Goal: Task Accomplishment & Management: Manage account settings

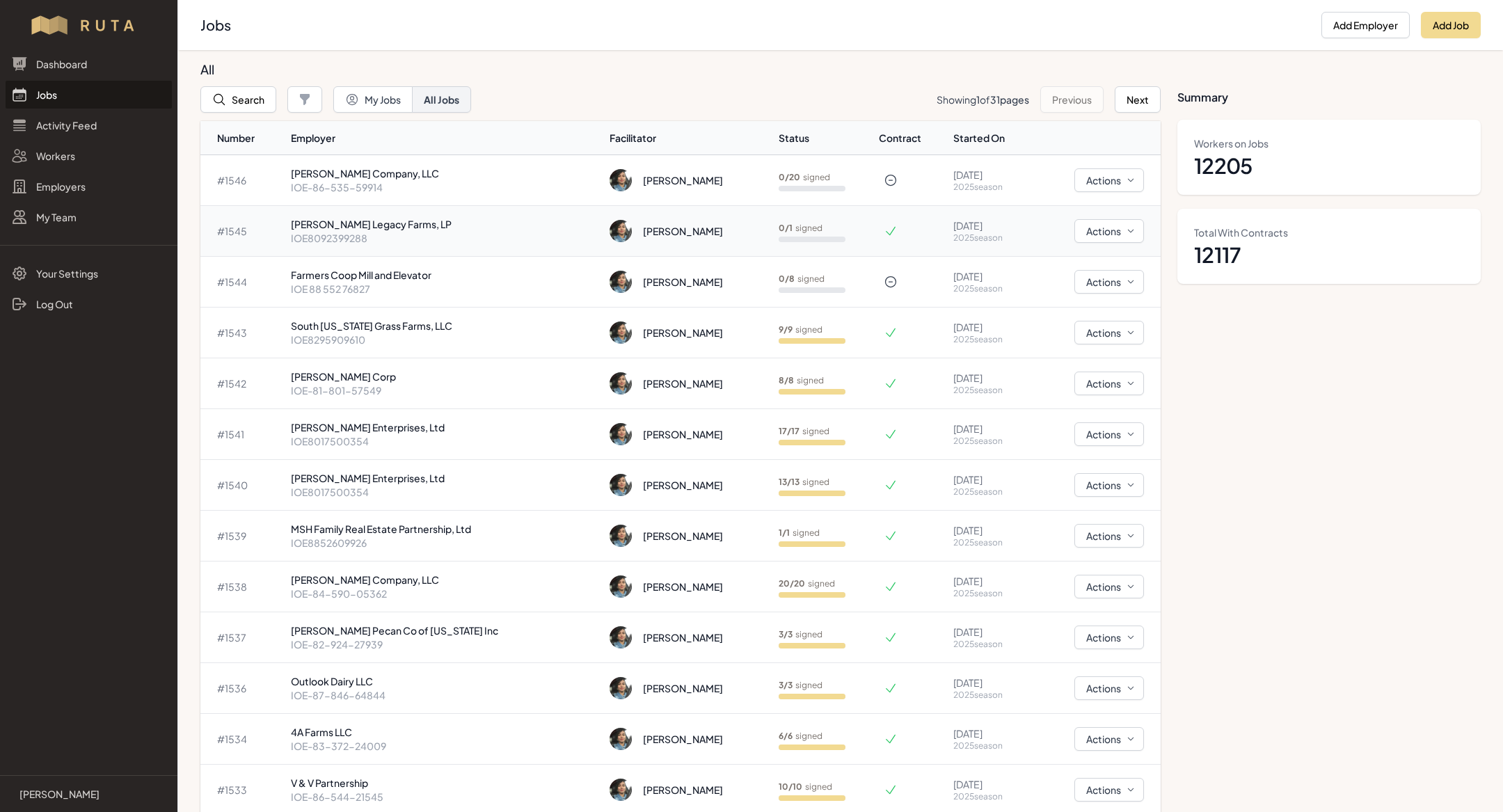
click at [779, 229] on div "0 / 1 signed" at bounding box center [826, 228] width 94 height 11
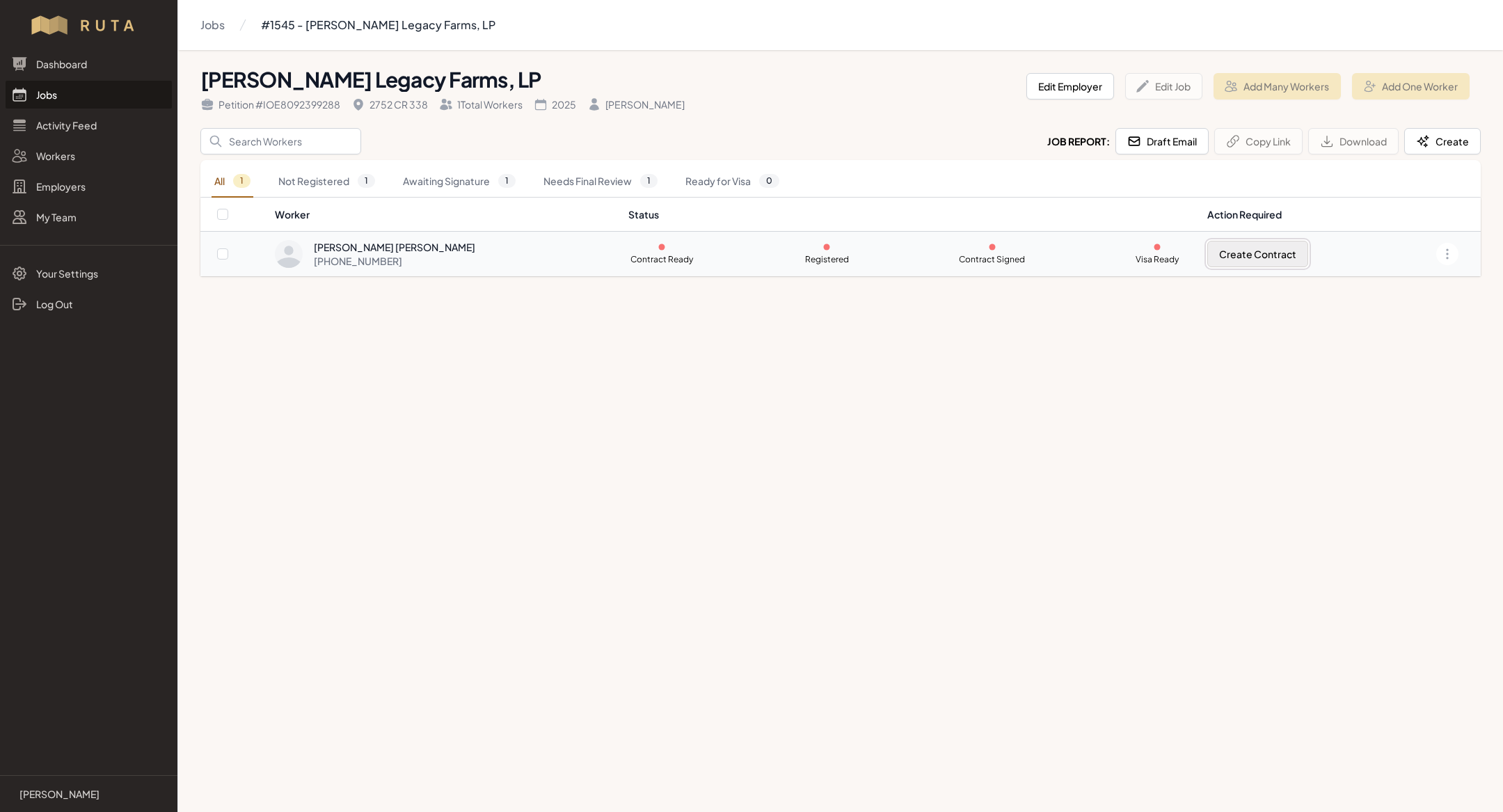
click at [1246, 262] on button "Create Contract" at bounding box center [1258, 253] width 101 height 26
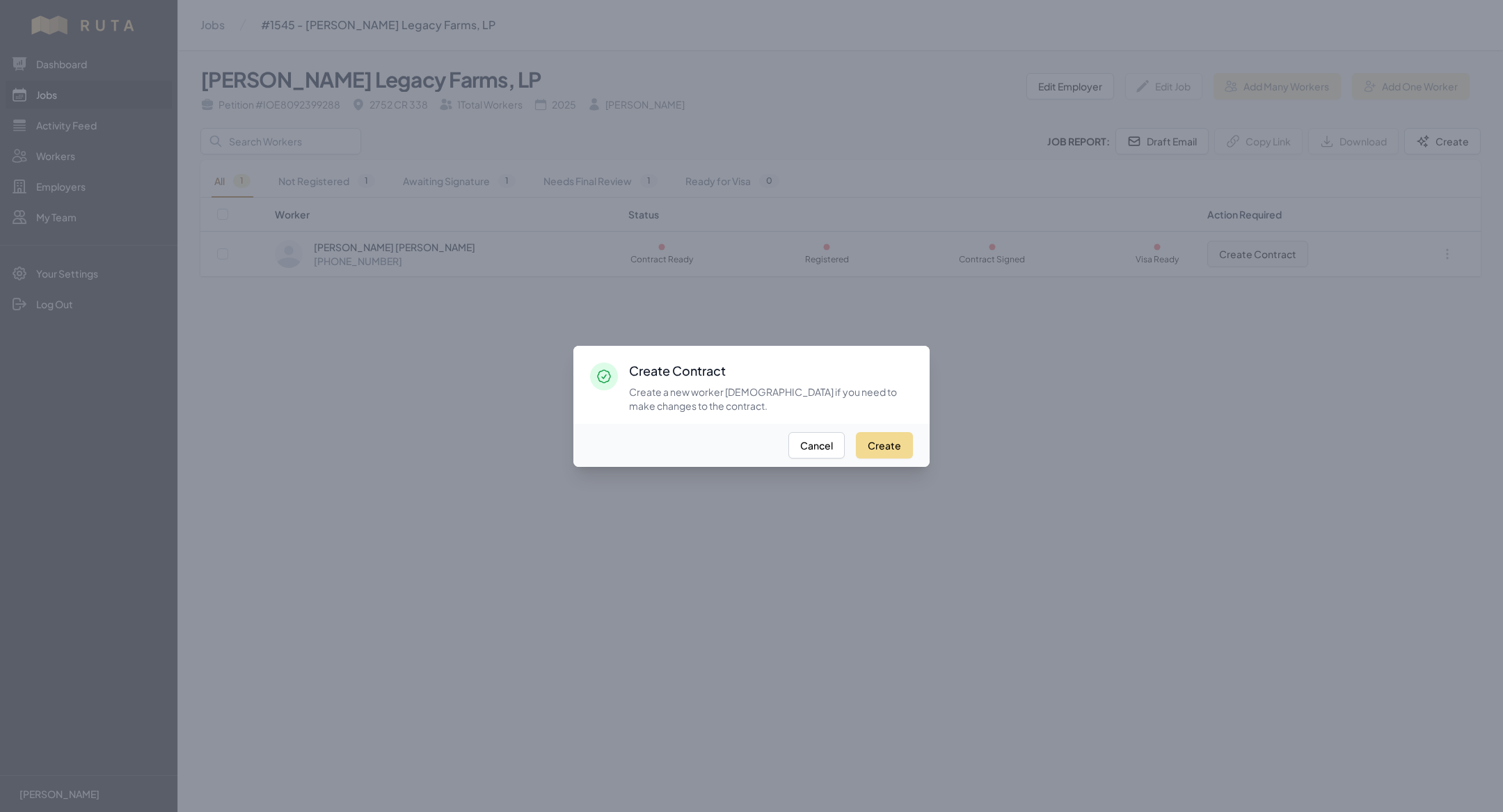
click at [896, 430] on div "Create Cancel" at bounding box center [751, 445] width 356 height 43
click at [897, 440] on button "Create" at bounding box center [884, 445] width 57 height 26
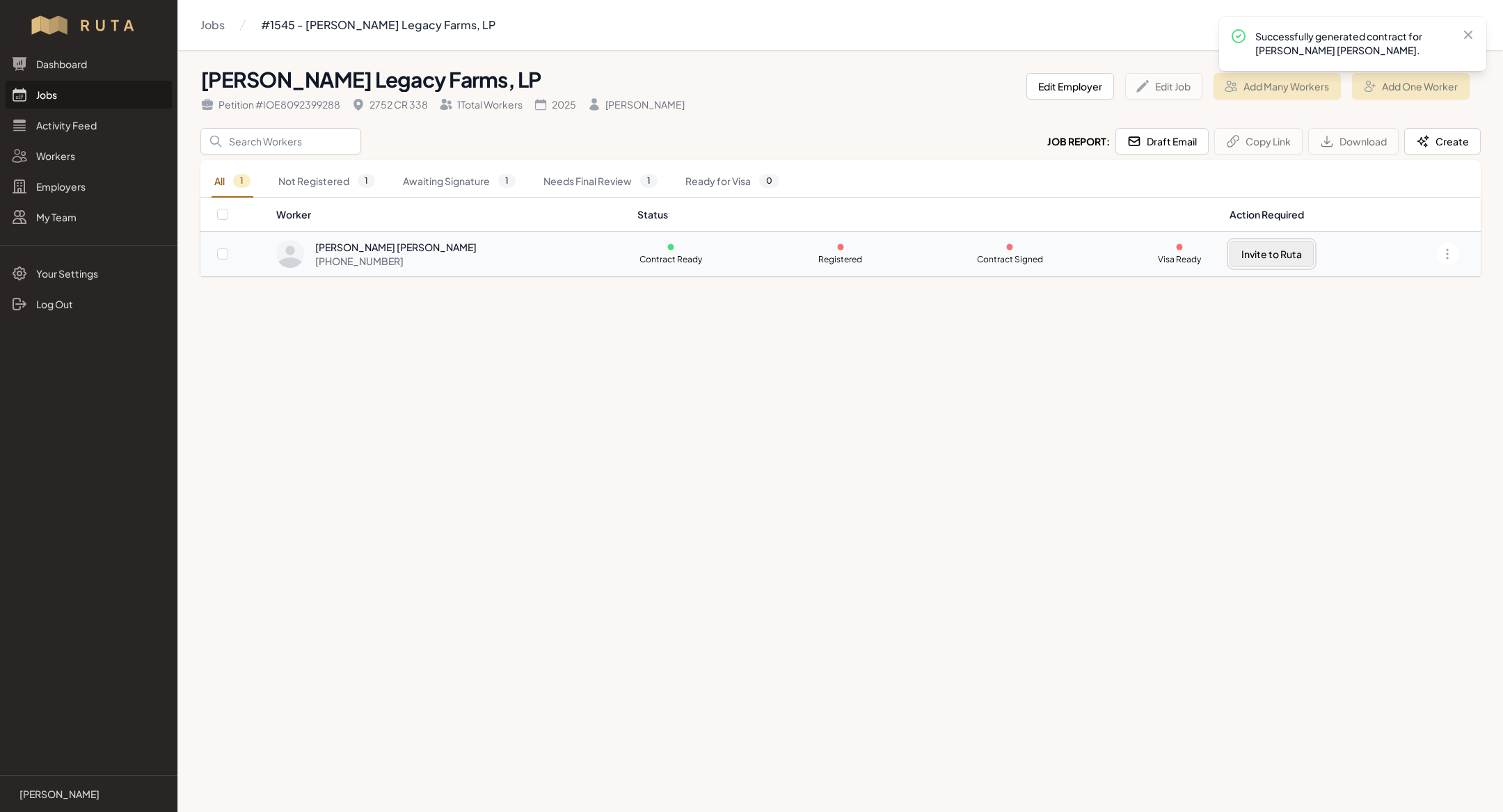
click at [1230, 261] on button "Invite to Ruta" at bounding box center [1272, 253] width 84 height 26
checkbox input "true"
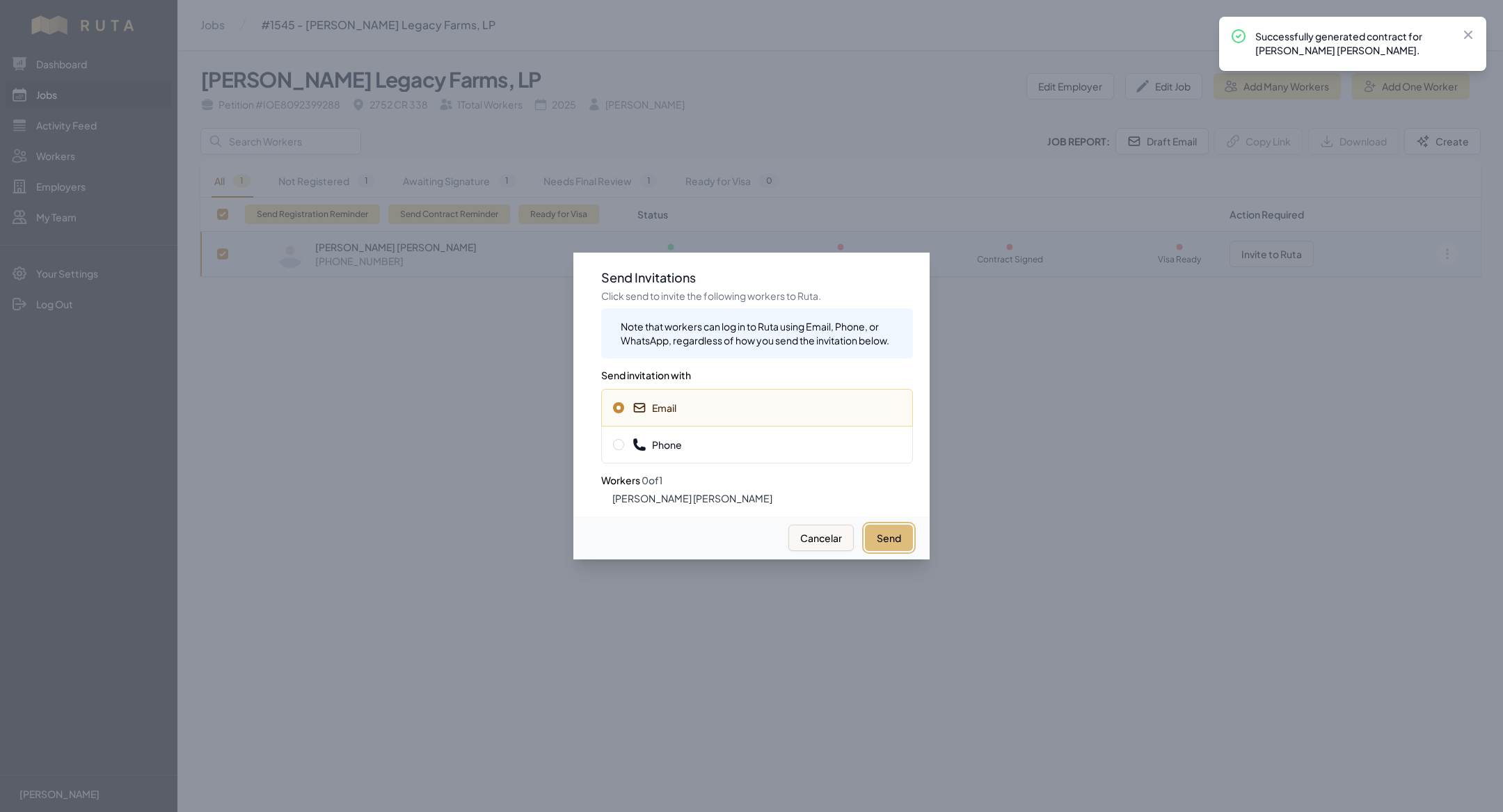
click at [904, 535] on button "Send" at bounding box center [889, 538] width 48 height 26
click at [406, 264] on div at bounding box center [751, 406] width 1503 height 812
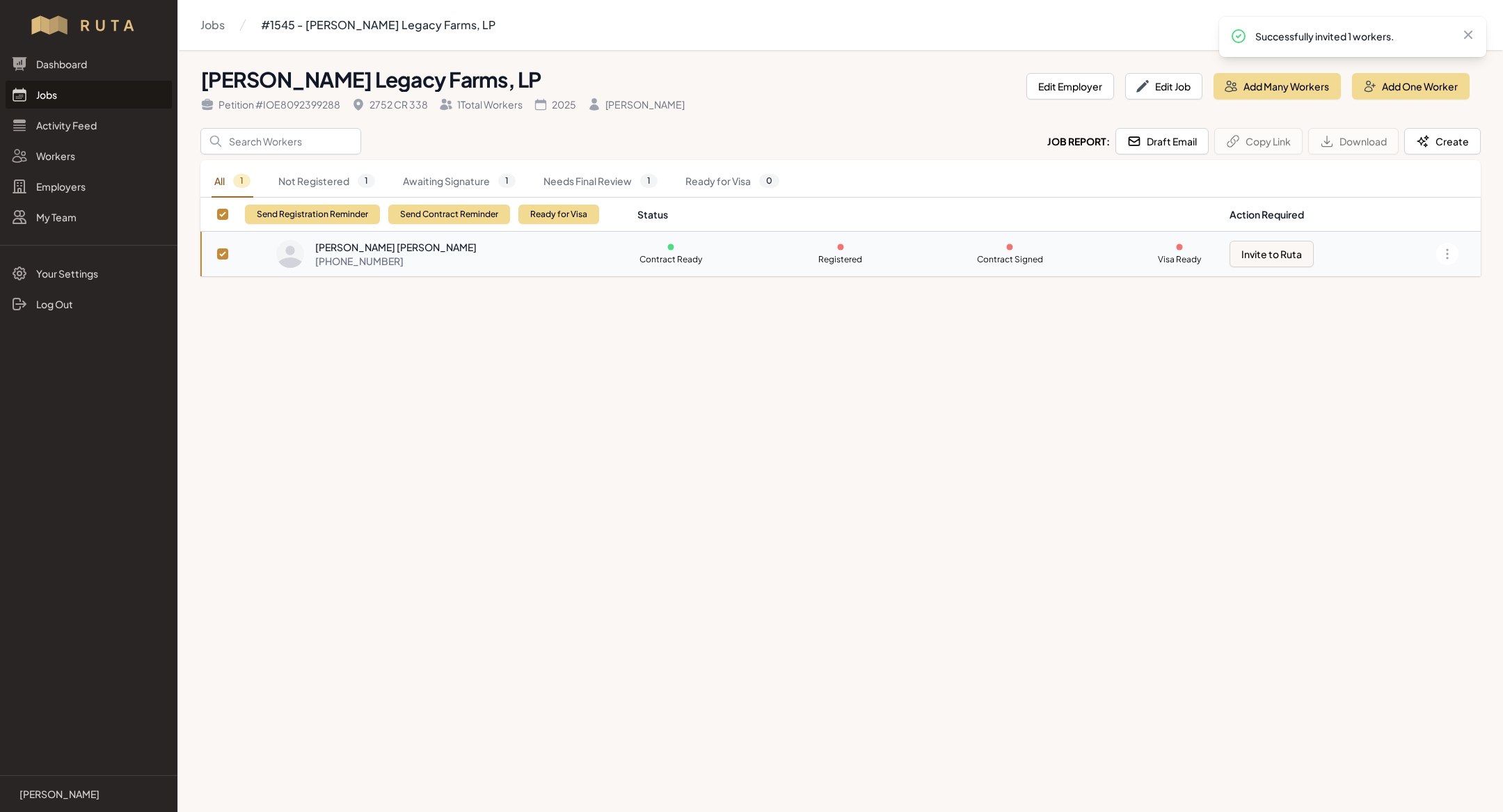
click at [62, 82] on link "Jobs" at bounding box center [89, 94] width 166 height 28
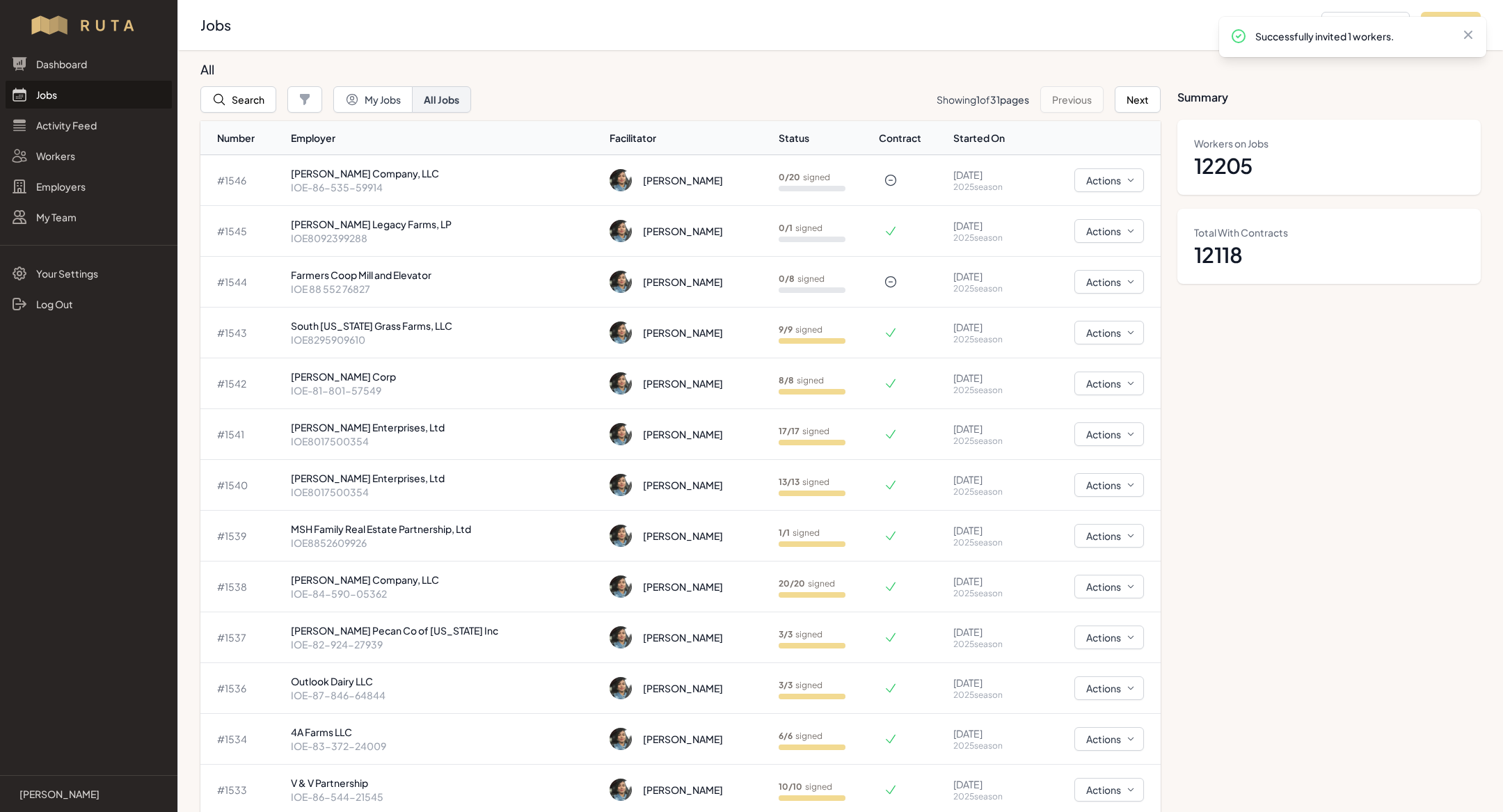
click at [60, 92] on link "Jobs" at bounding box center [89, 94] width 166 height 28
